Goal: Transaction & Acquisition: Purchase product/service

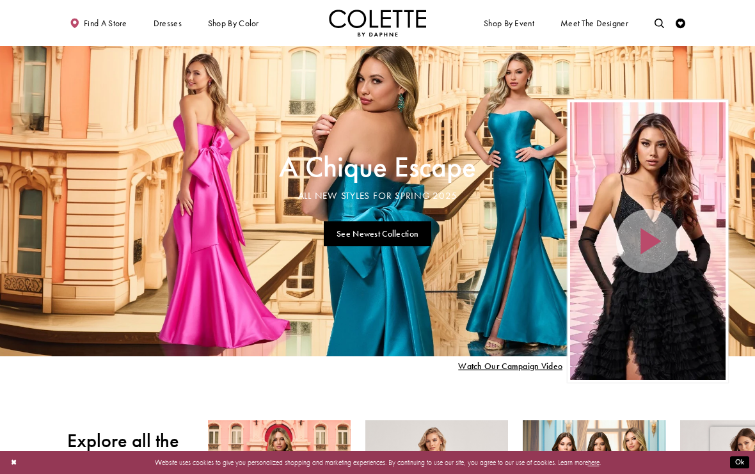
click at [0, 0] on span "A-LINE DRESSES" at bounding box center [0, 0] width 0 height 0
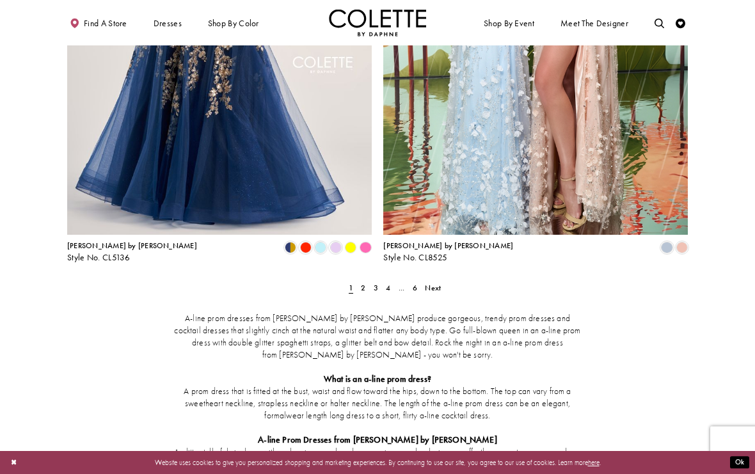
scroll to position [1736, 0]
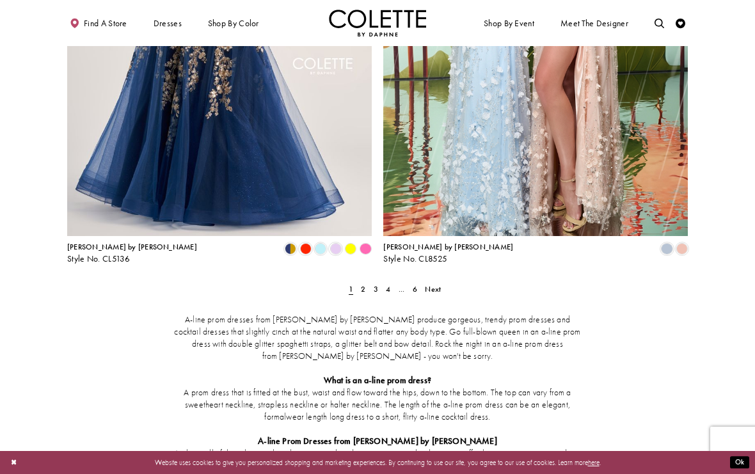
click at [360, 282] on link "2" at bounding box center [363, 289] width 10 height 14
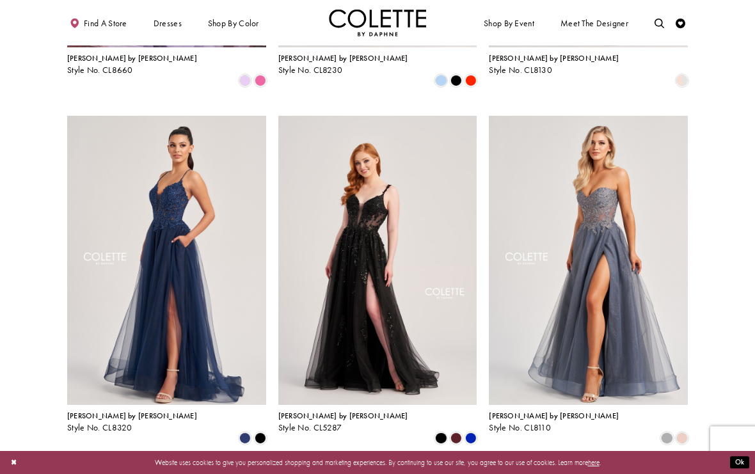
scroll to position [340, 0]
click at [442, 433] on span "Product List" at bounding box center [441, 439] width 12 height 12
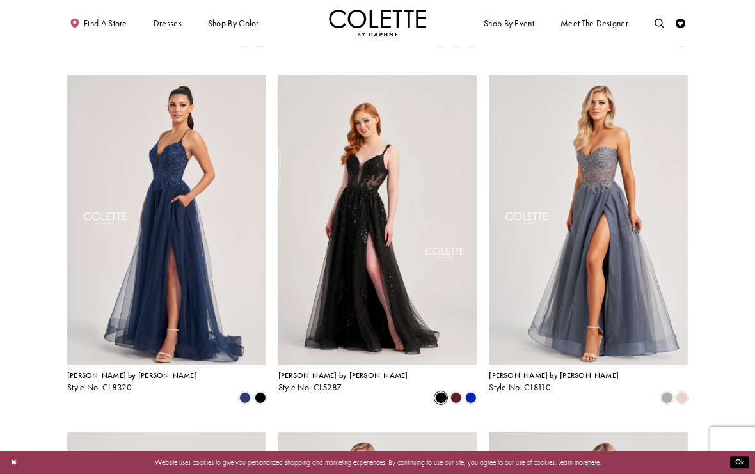
scroll to position [381, 0]
click at [370, 187] on img "Visit Colette by Daphne Style No. CL5287 Page" at bounding box center [377, 219] width 199 height 289
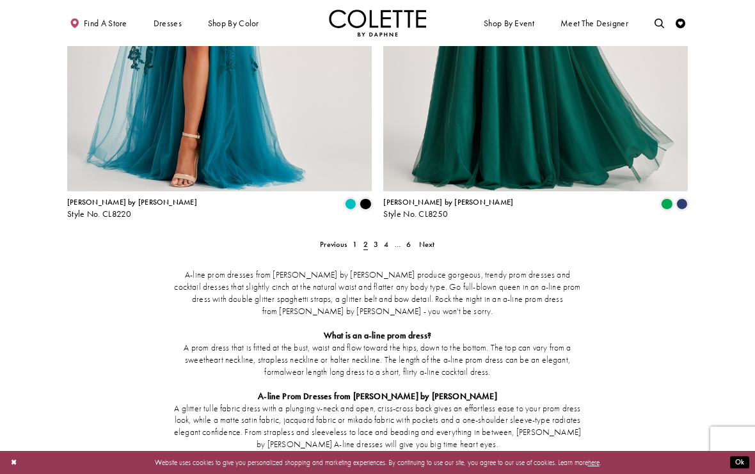
scroll to position [1783, 0]
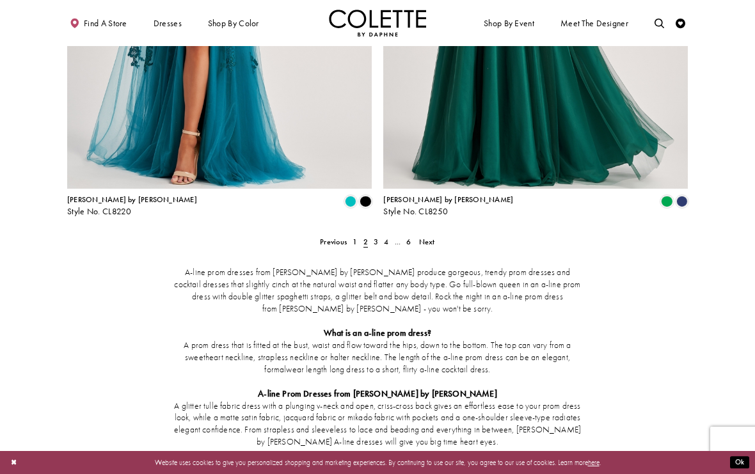
click at [376, 237] on span "3" at bounding box center [376, 242] width 4 height 10
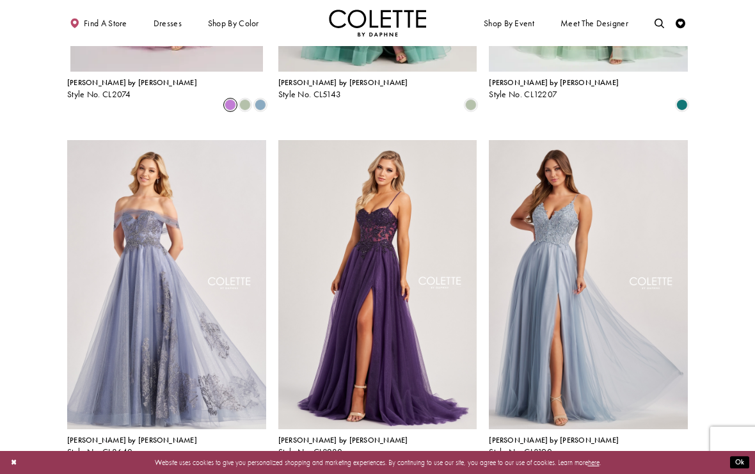
scroll to position [353, 0]
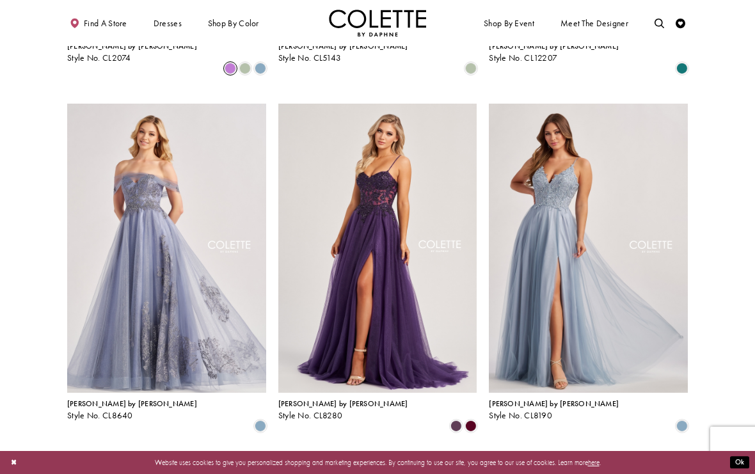
click at [410, 252] on img "Visit Colette by Daphne Style No. CL8280 Page" at bounding box center [377, 248] width 199 height 289
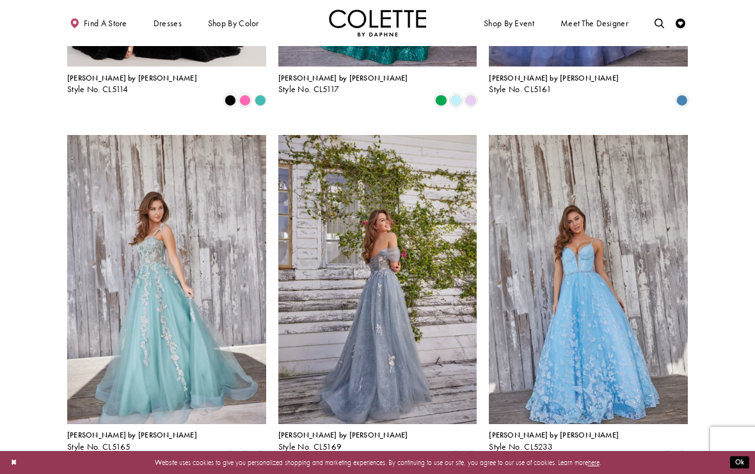
scroll to position [1046, 0]
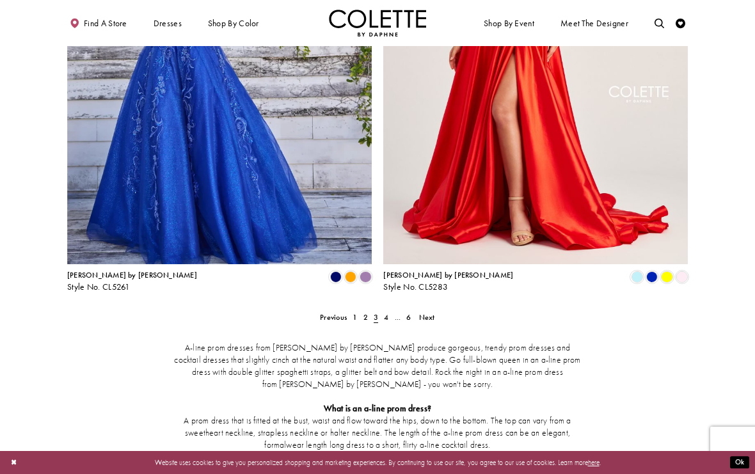
click at [390, 310] on link "4" at bounding box center [386, 317] width 10 height 14
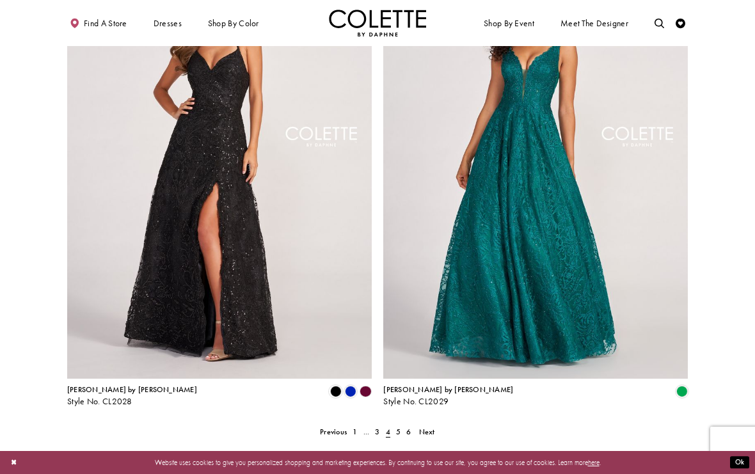
scroll to position [1596, 0]
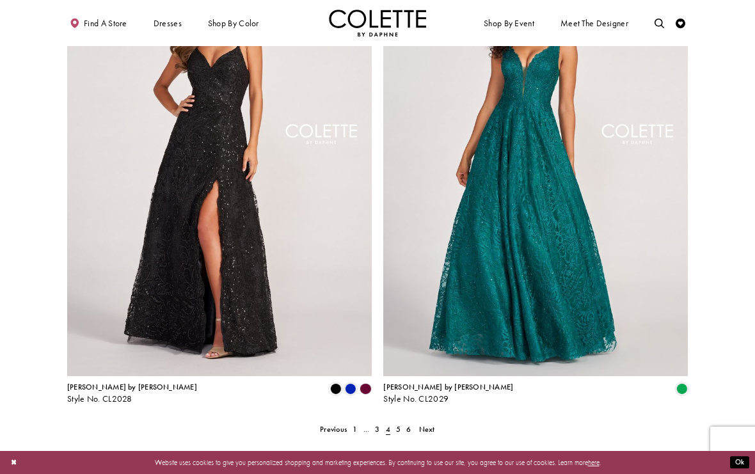
click at [395, 422] on link "5" at bounding box center [398, 429] width 10 height 14
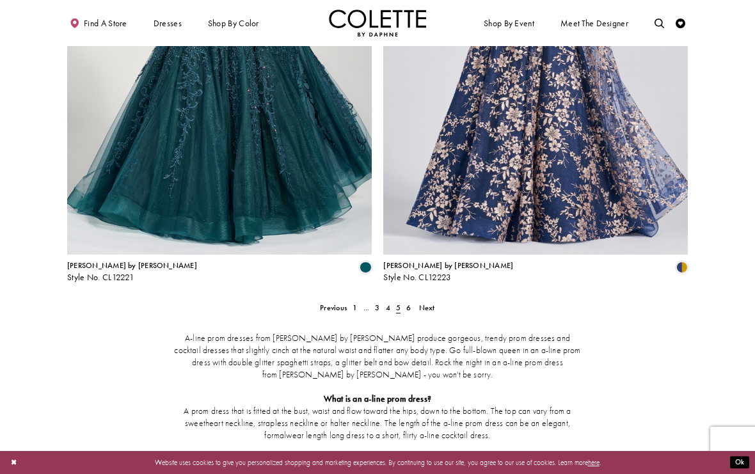
scroll to position [1722, 0]
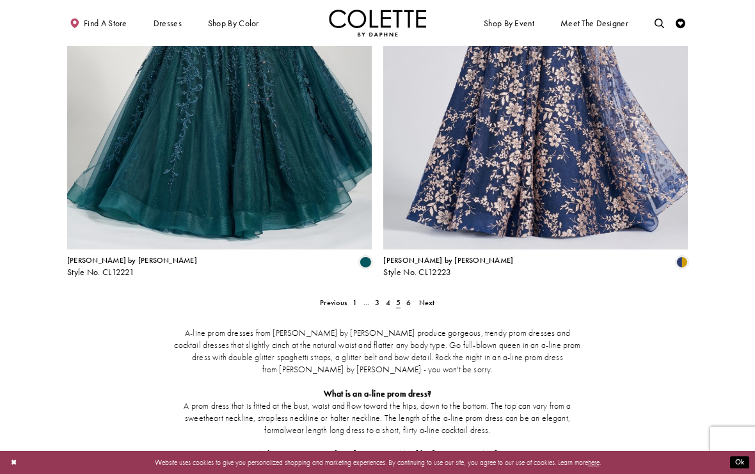
click at [400, 298] on span "5" at bounding box center [398, 303] width 4 height 10
click at [408, 298] on span "6" at bounding box center [408, 303] width 4 height 10
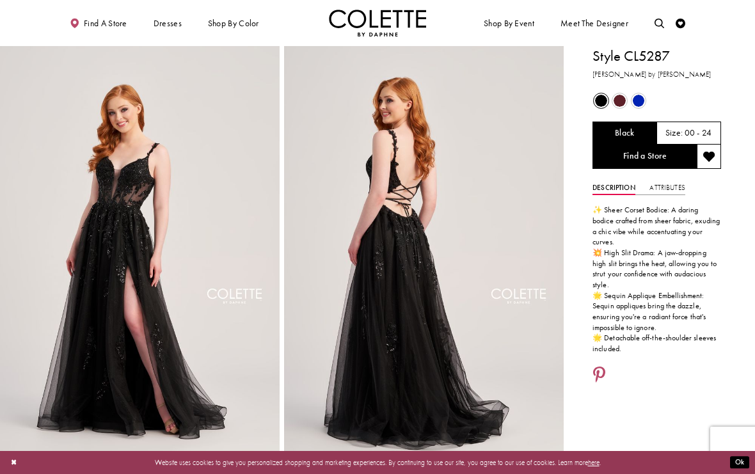
click at [614, 106] on div "Out of Stock" at bounding box center [619, 100] width 17 height 17
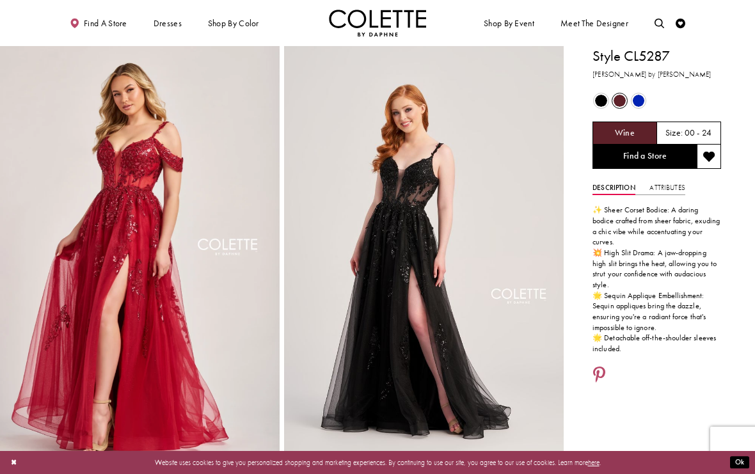
click at [638, 97] on span "Product color controls state depends on size chosen" at bounding box center [639, 101] width 12 height 12
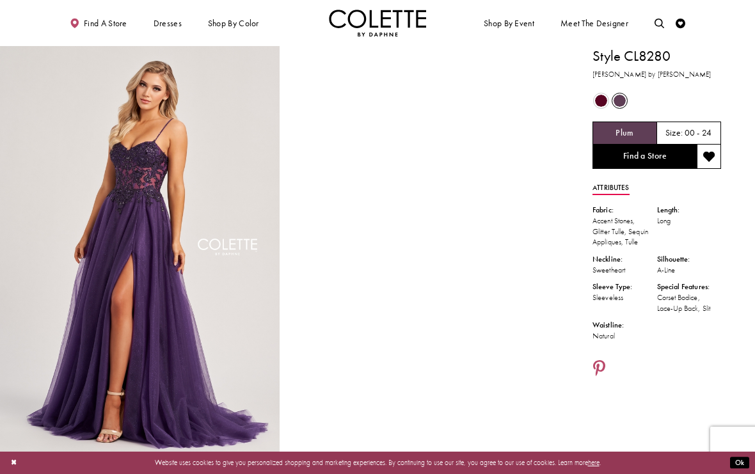
click at [596, 101] on span "Product color controls state depends on size chosen" at bounding box center [601, 101] width 12 height 12
